Goal: Task Accomplishment & Management: Manage account settings

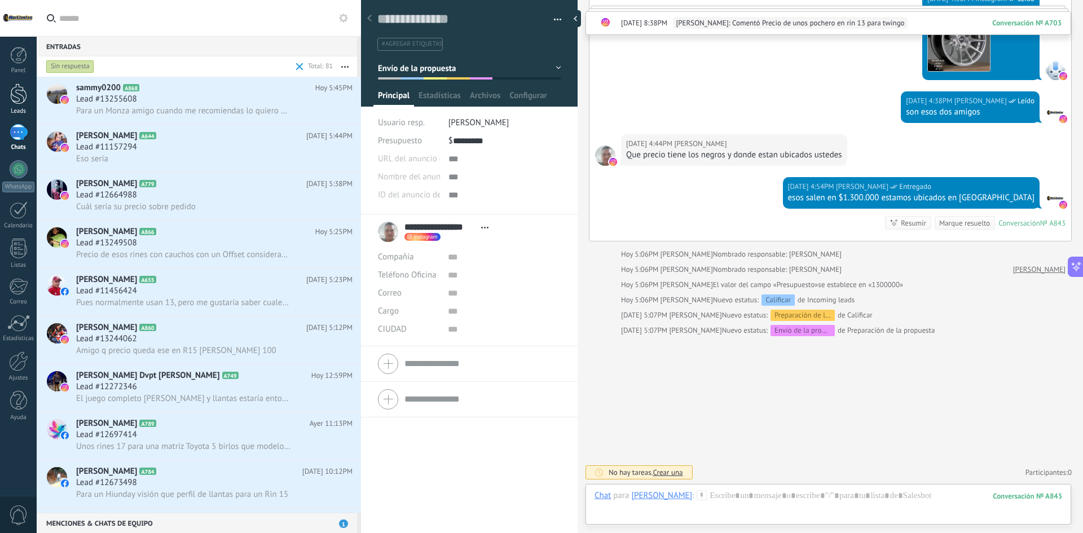
click at [23, 108] on div "Leads" at bounding box center [18, 111] width 33 height 7
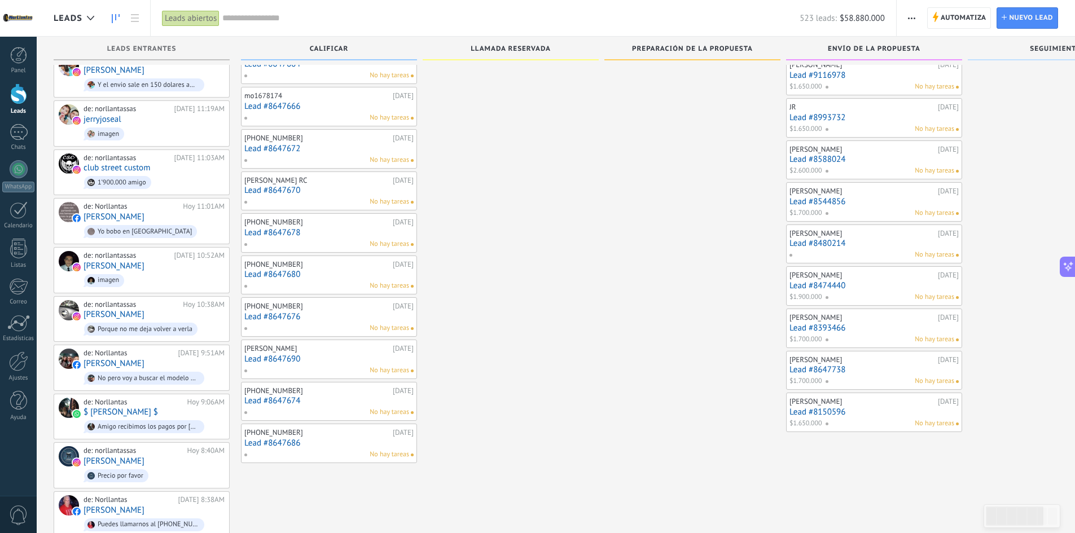
scroll to position [1016, 0]
